Goal: Contribute content: Contribute content

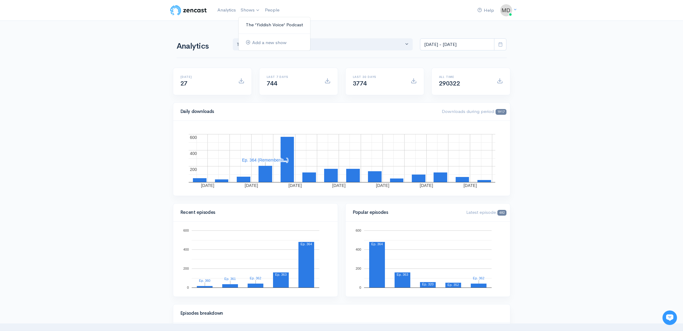
click at [250, 20] on link "The 'Yiddish Voice' Podcast" at bounding box center [275, 25] width 72 height 11
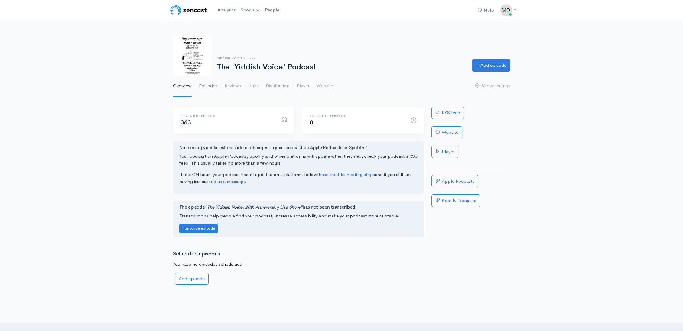
click at [212, 83] on link "Episodes" at bounding box center [208, 86] width 18 height 22
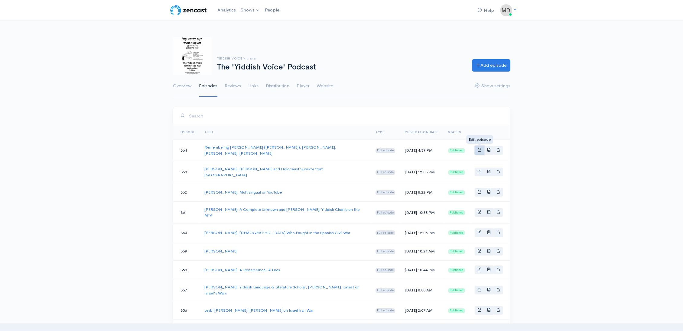
click at [480, 148] on span "Basic example" at bounding box center [480, 150] width 4 height 4
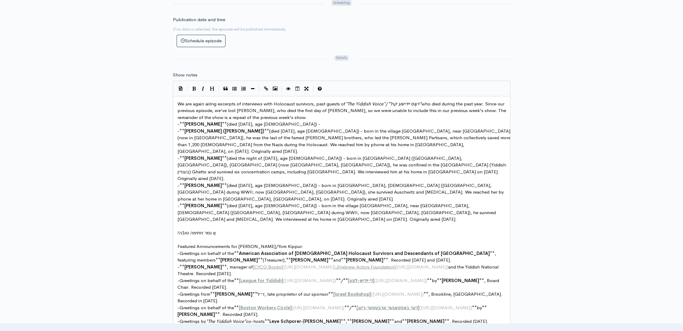
scroll to position [127, 0]
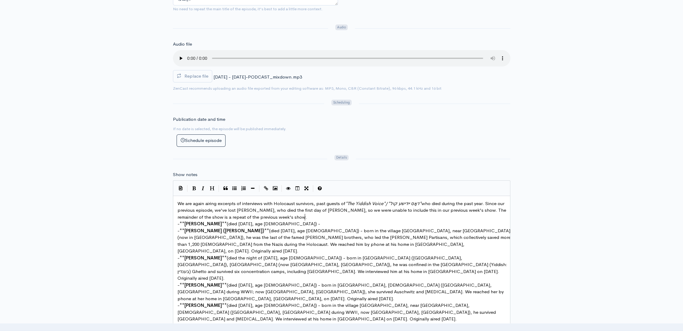
type textarea "- **Ben Lesser** (died September 23, 2025, age 96) -"
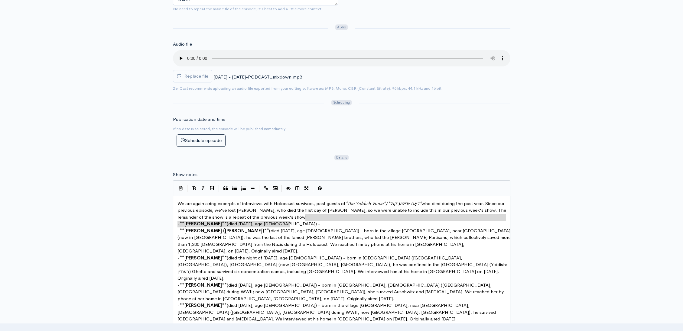
drag, startPoint x: 307, startPoint y: 214, endPoint x: 313, endPoint y: 221, distance: 9.4
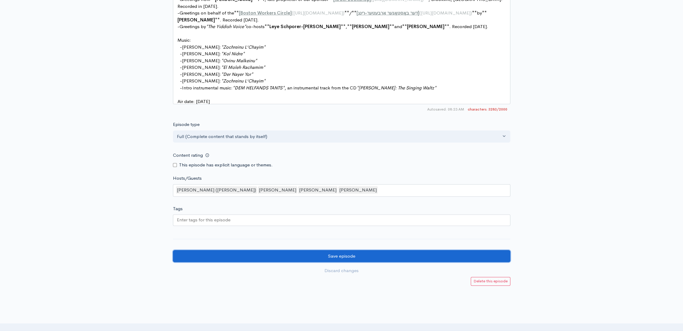
click at [381, 250] on input "Save episode" at bounding box center [342, 256] width 338 height 12
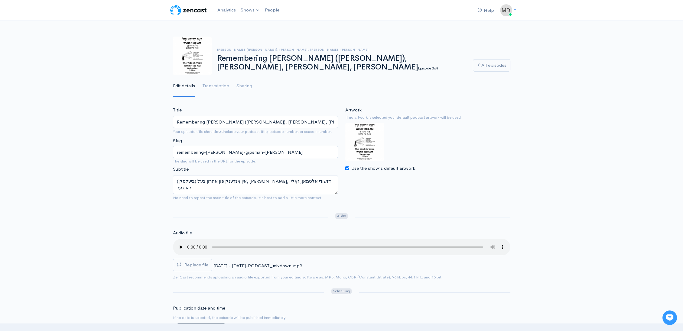
click at [150, 30] on div "Aron Bell (Bielski), Natan Gipsman, Judy Altmann, Zoli Langer Remembering Aron …" at bounding box center [341, 63] width 683 height 68
click at [260, 22] on link "The 'Yiddish Voice' Podcast" at bounding box center [275, 25] width 72 height 11
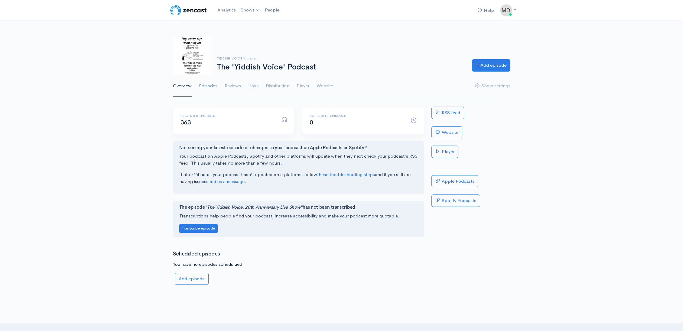
click at [208, 85] on link "Episodes" at bounding box center [208, 86] width 18 height 22
click at [455, 113] on link "RSS feed" at bounding box center [448, 113] width 33 height 12
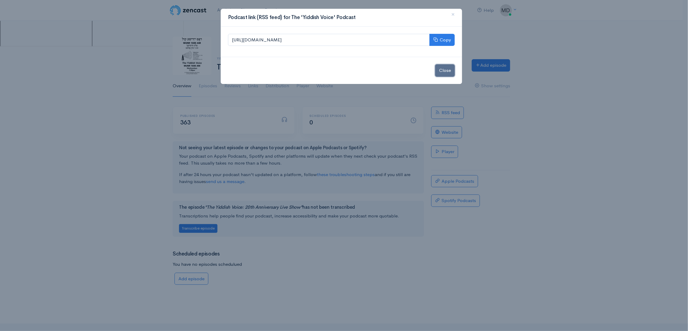
click at [445, 70] on button "Close" at bounding box center [445, 70] width 20 height 12
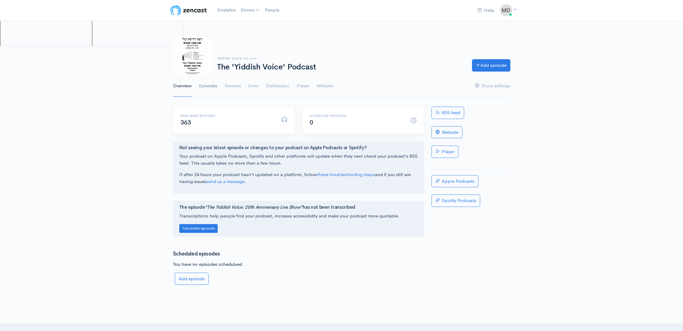
click at [209, 84] on link "Episodes" at bounding box center [208, 86] width 18 height 22
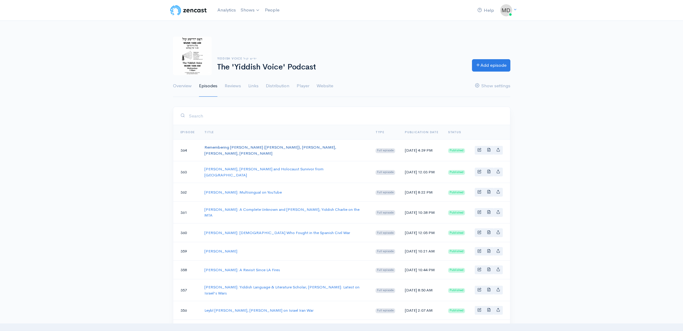
click at [326, 147] on link "Remembering [PERSON_NAME] ([PERSON_NAME]), [PERSON_NAME], [PERSON_NAME], [PERSO…" at bounding box center [270, 150] width 132 height 11
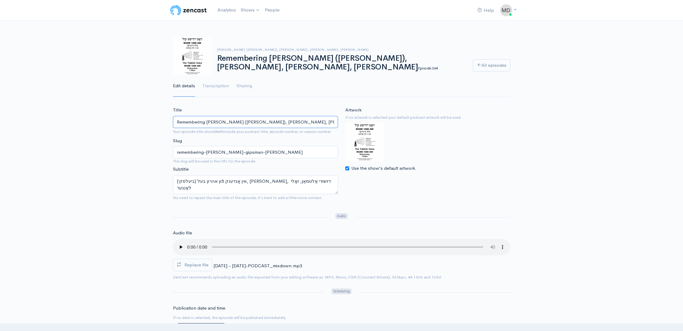
click at [249, 119] on input "Remembering [PERSON_NAME] ([PERSON_NAME]), [PERSON_NAME], [PERSON_NAME], [PERSO…" at bounding box center [255, 122] width 165 height 12
click at [264, 183] on textarea "אין אָנדענק פֿון אהרון בעל (ביעלסקי), [PERSON_NAME], דזשודי אַלטמאַן, זאָלי לאַ…" at bounding box center [255, 184] width 165 height 19
click at [264, 183] on textarea "אין אָנדענק פֿון אהרון בעל (ביעלסקי), נוסן גיפּסמאַן, דזשודי אַלטמאַן, זאָלי לא…" at bounding box center [255, 184] width 165 height 19
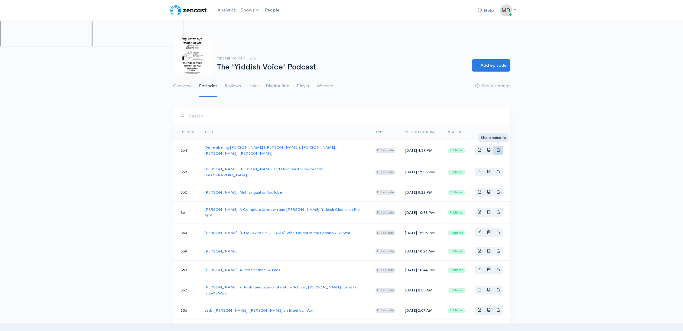
click at [500, 148] on icon "Basic example" at bounding box center [498, 150] width 4 height 4
type input "https://podcast.yv.org/episodes/remembering-aron-bell-bielski-natan-gipsman-jud…"
type input "https://media.zencast.fm/the-yiddish-voice-podcast/61bb59f8-688e-4213-b09e-5632…"
type input "<iframe src='https://share.zencast.fm/embed/episode/61bb59f8-688e-4213-b09e-563…"
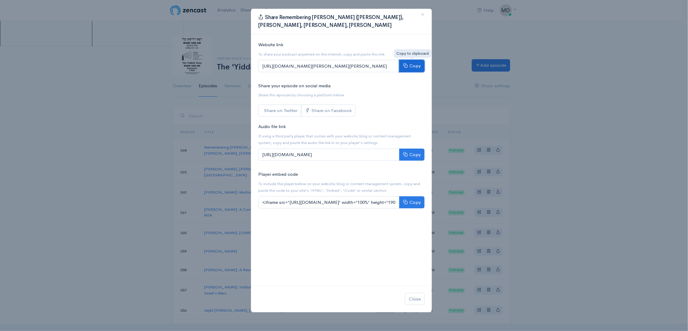
click at [416, 64] on button "Copy" at bounding box center [411, 66] width 25 height 12
click at [418, 64] on button "Copy" at bounding box center [411, 66] width 25 height 12
click at [424, 14] on span "×" at bounding box center [423, 14] width 4 height 9
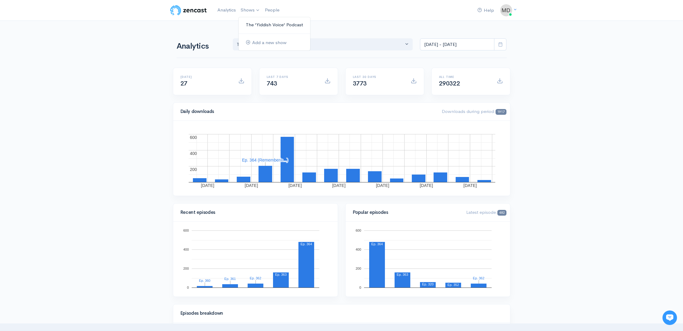
click at [256, 23] on link "The 'Yiddish Voice' Podcast" at bounding box center [275, 25] width 72 height 11
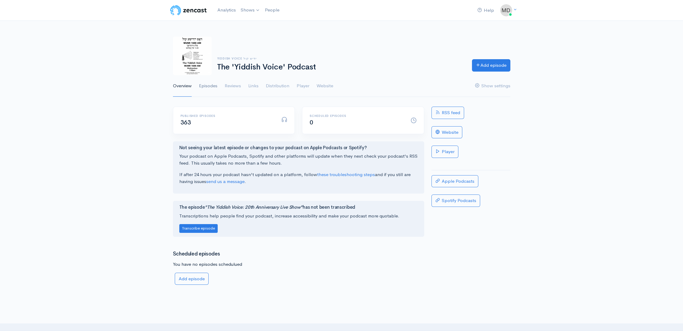
click at [215, 86] on link "Episodes" at bounding box center [208, 86] width 18 height 22
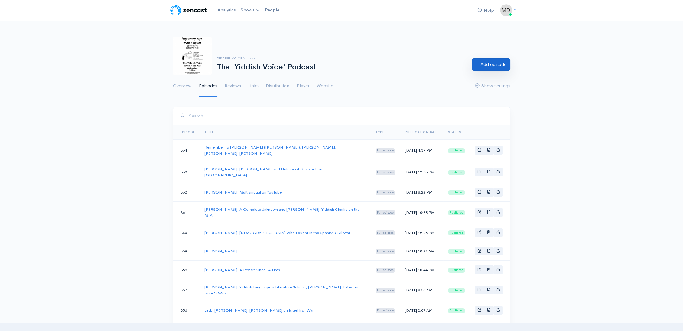
click at [485, 68] on link "Add episode" at bounding box center [491, 64] width 38 height 12
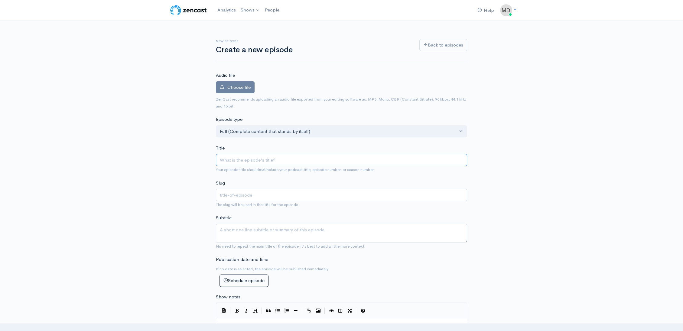
paste input "Remembering [PERSON_NAME] ([PERSON_NAME]), [PERSON_NAME], [PERSON_NAME], [PERSO…"
type input "Remembering [PERSON_NAME] ([PERSON_NAME]), [PERSON_NAME], [PERSON_NAME], [PERSO…"
type input "remembering-[PERSON_NAME]-gipsman-[PERSON_NAME]"
drag, startPoint x: 249, startPoint y: 160, endPoint x: 259, endPoint y: 167, distance: 12.4
click at [263, 169] on div "Title Remembering [PERSON_NAME] ([PERSON_NAME]), [PERSON_NAME], [PERSON_NAME], …" at bounding box center [341, 159] width 251 height 28
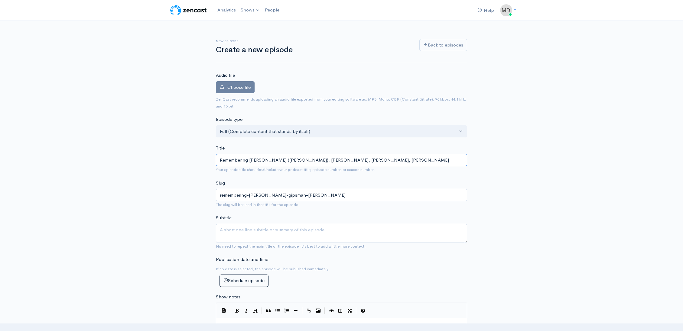
click at [249, 160] on input "Remembering [PERSON_NAME] ([PERSON_NAME]), [PERSON_NAME], [PERSON_NAME], [PERSO…" at bounding box center [341, 160] width 251 height 12
type input "Remembering B"
type input "remembering-b"
type input "Remembering Be"
type input "remembering-be"
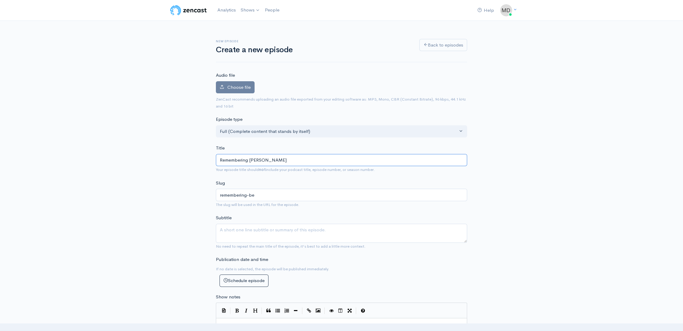
type input "Remembering [PERSON_NAME]"
type input "remembering-ben"
type input "Remembering [PERSON_NAME]"
type input "remembering-ben-l"
type input "Remembering [PERSON_NAME]"
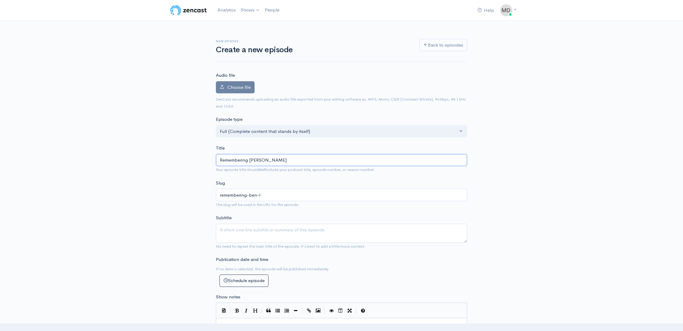
type input "remembering-ben-le"
type input "Remembering [PERSON_NAME]"
type input "remembering-[PERSON_NAME]"
type input "Remembering [PERSON_NAME]"
type input "remembering-ben-less"
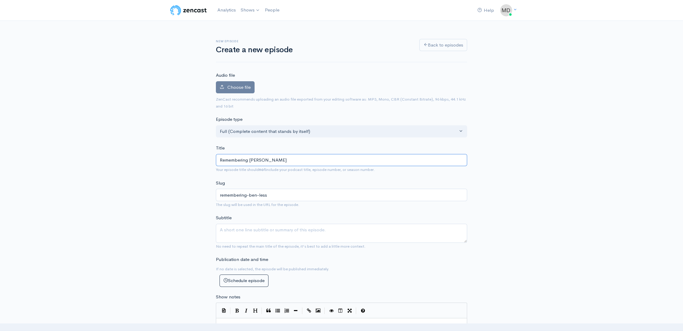
type input "Remembering [PERSON_NAME]"
type input "remembering-ben-lesse"
type input "Remembering [PERSON_NAME]"
type input "remembering-ben-lesser"
type input "Remembering [PERSON_NAME]"
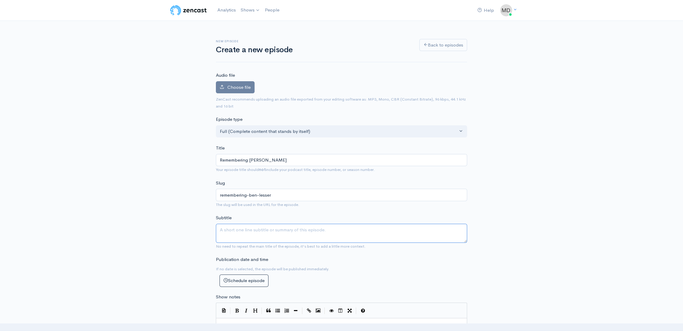
click at [269, 227] on textarea "Subtitle" at bounding box center [341, 233] width 251 height 19
paste textarea "אין אָנדענק פֿון אהרון בעל (ביעלסקי), נוסן גיפּסמאַן, דזשודי אַלטמאַן, זאָלי לא…"
drag, startPoint x: 347, startPoint y: 229, endPoint x: 248, endPoint y: 223, distance: 99.4
click at [248, 224] on textarea "אין אָנדענק פֿון אהרון בעל (ביעלסקי), נוסן גיפּסמאַן, דזשודי אַלטמאַן, זאָלי לא…" at bounding box center [341, 233] width 251 height 19
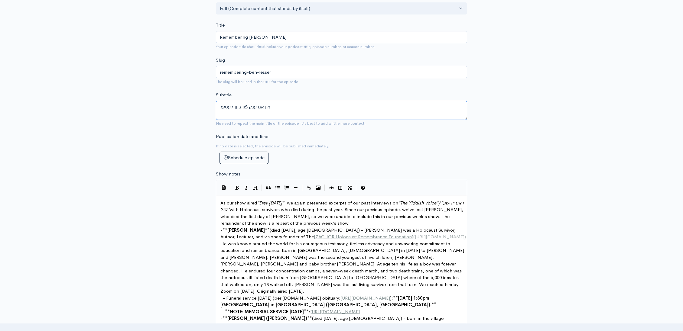
scroll to position [124, 0]
type textarea "אין אָנדענק פֿון בען לעסער"
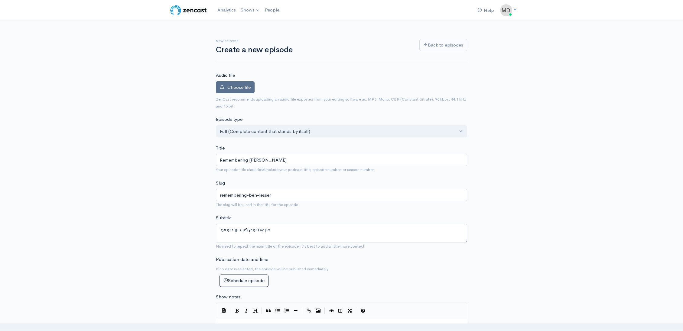
click at [243, 86] on span "Choose file" at bounding box center [238, 87] width 23 height 6
click at [0, 0] on input "Choose file" at bounding box center [0, 0] width 0 height 0
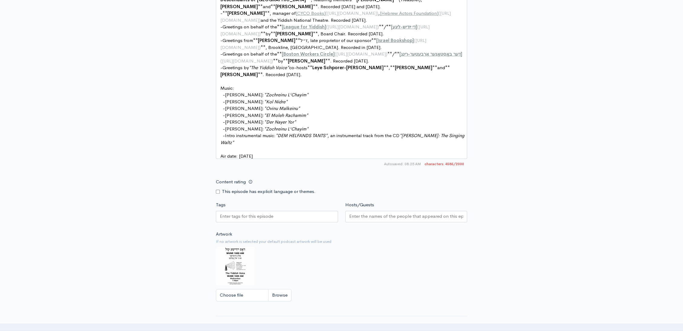
scroll to position [671, 0]
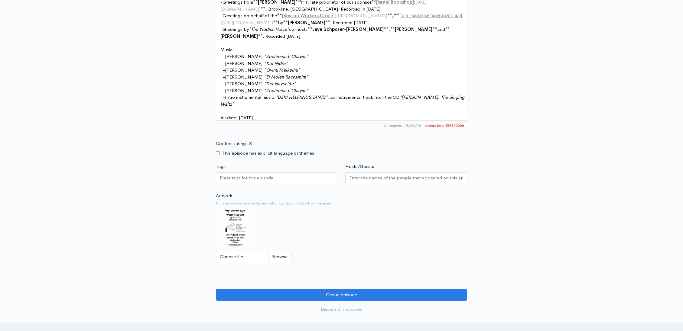
click at [429, 175] on input "Hosts/Guests" at bounding box center [406, 178] width 114 height 7
type input "־"
type input "Ben Less"
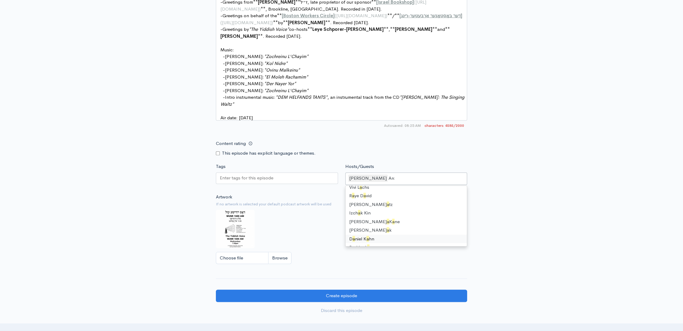
scroll to position [8, 0]
type input "Aron"
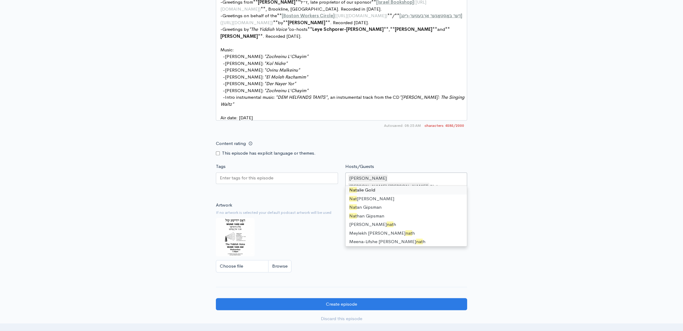
scroll to position [0, 0]
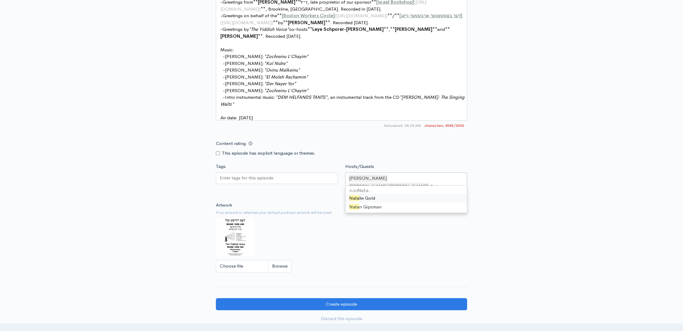
type input "Natan"
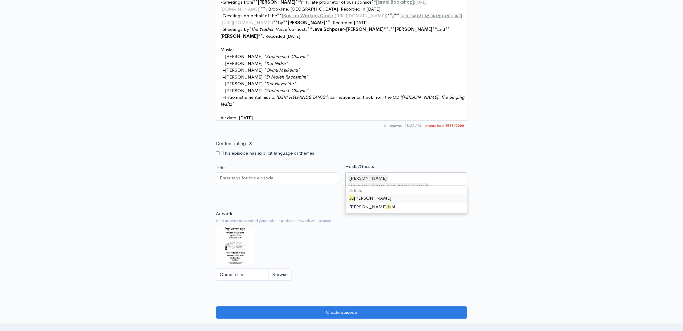
type input "Judy"
type input "Zoli"
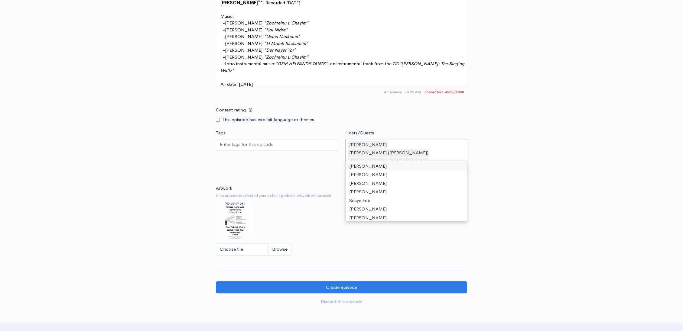
scroll to position [705, 0]
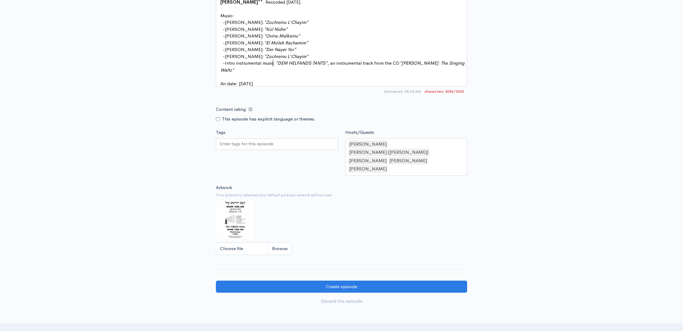
click at [329, 80] on pre "Air date: October 1, 2025" at bounding box center [344, 83] width 250 height 7
type textarea "As our show aired *Erev Yom Kippur*, we again presented excerpts of our past in…"
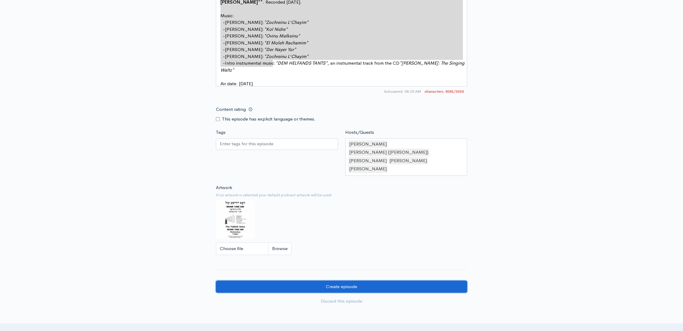
click at [343, 281] on input "Create episode" at bounding box center [341, 287] width 251 height 12
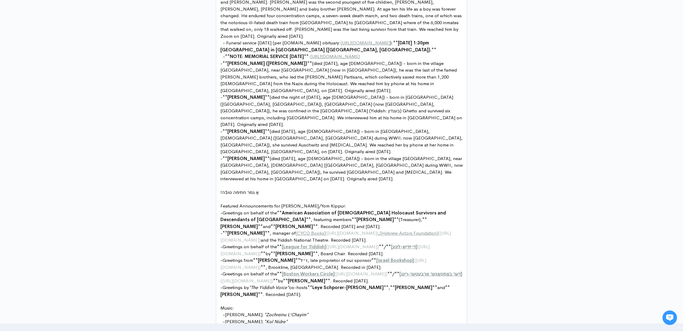
scroll to position [2, 0]
click at [301, 65] on span "(died [DATE], age [DEMOGRAPHIC_DATA]) - born in the village [GEOGRAPHIC_DATA], …" at bounding box center [339, 76] width 238 height 33
click at [278, 60] on pre "- ** NOTE: MEMORIAL SERVICE OCT 19 2025 ** : https://templebethsholomlv.shulclo…" at bounding box center [344, 56] width 250 height 7
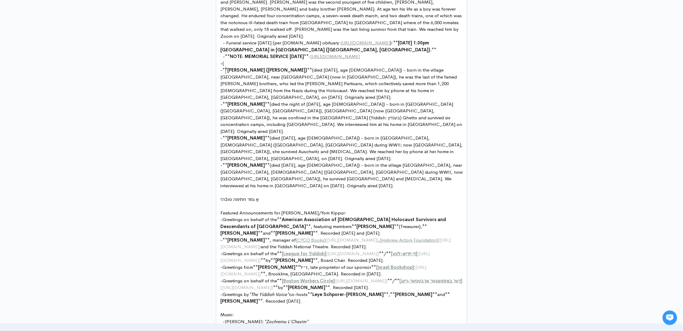
scroll to position [2, 1]
type textarea "(see show notes for last wee"
type textarea "for the remaining show notes,"
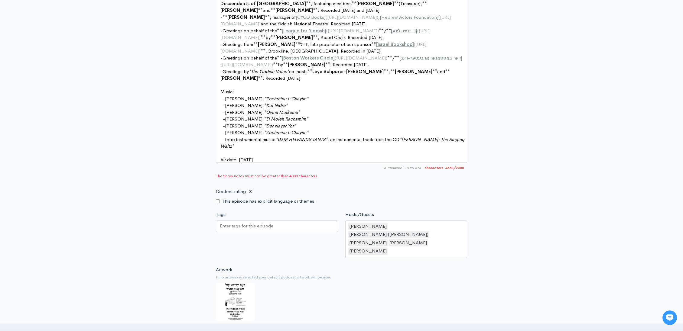
scroll to position [638, 0]
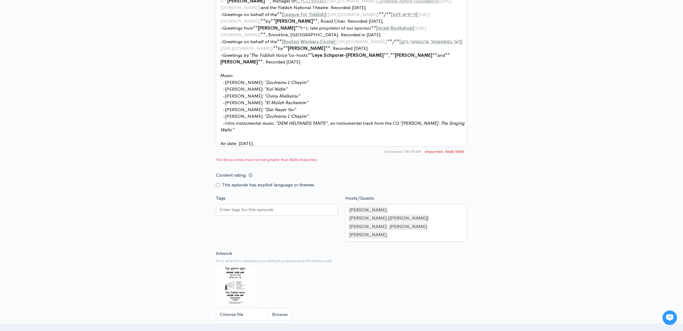
type textarea "- **Aron Bell (Bielski)** (died September 22, 2025, age 98) - born in the villa…"
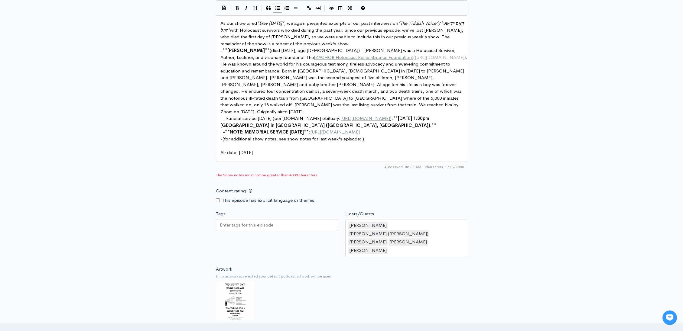
scroll to position [300, 0]
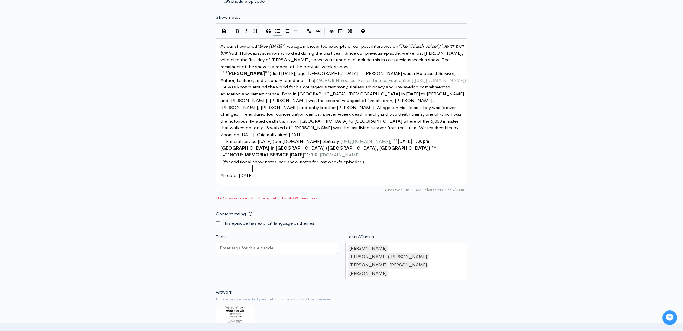
type textarea "additional"
type textarea "show notes for last week's episode"
drag, startPoint x: 288, startPoint y: 167, endPoint x: 358, endPoint y: 167, distance: 70.8
click at [307, 29] on icon "Create Link" at bounding box center [309, 31] width 4 height 5
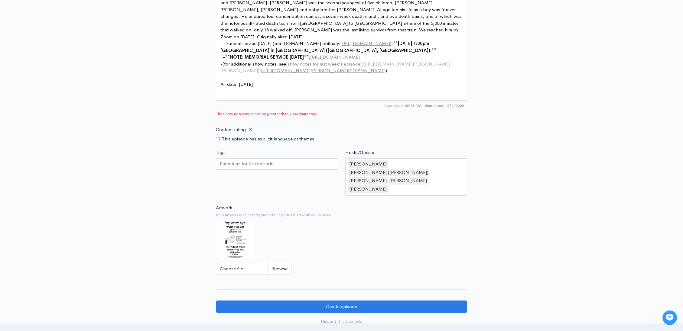
scroll to position [449, 0]
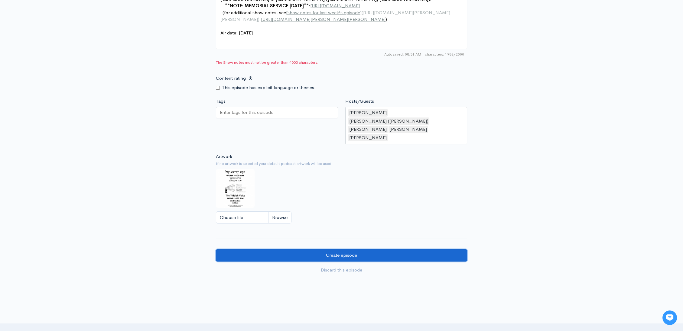
click at [351, 249] on input "Create episode" at bounding box center [341, 255] width 251 height 12
